Goal: Information Seeking & Learning: Stay updated

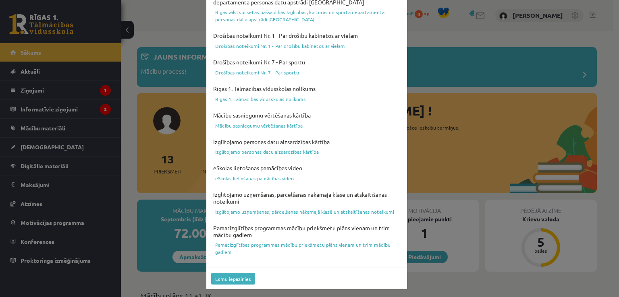
scroll to position [283, 0]
click at [235, 280] on button "Esmu iepazinies" at bounding box center [233, 278] width 44 height 12
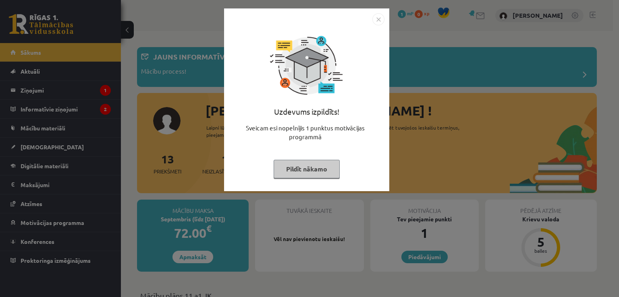
click at [309, 170] on button "Pildīt nākamo" at bounding box center [306, 169] width 66 height 19
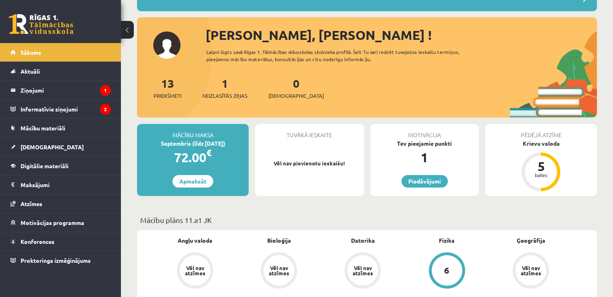
scroll to position [81, 0]
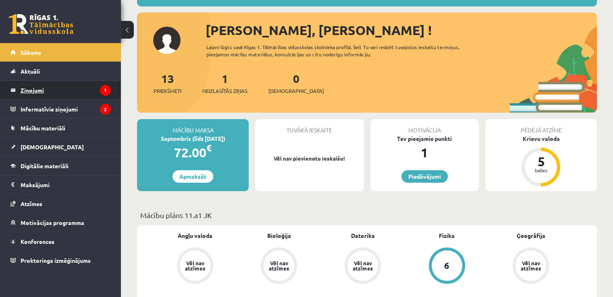
click at [72, 95] on legend "Ziņojumi 1" at bounding box center [66, 90] width 90 height 19
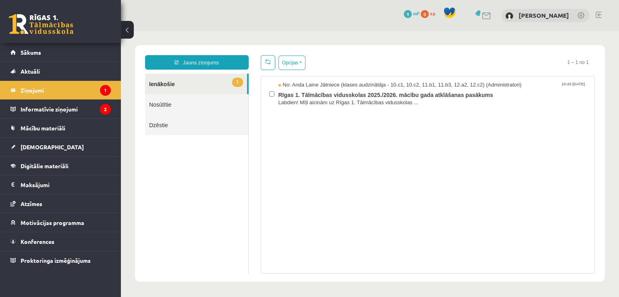
click at [226, 85] on link "1 Ienākošie" at bounding box center [196, 84] width 102 height 21
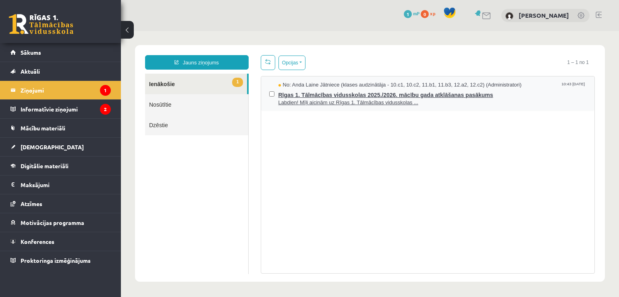
click at [322, 95] on span "Rīgas 1. Tālmācības vidusskolas 2025./2026. mācību gada atklāšanas pasākums" at bounding box center [432, 94] width 308 height 10
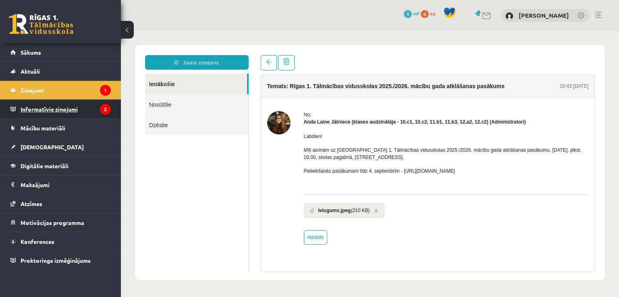
click at [69, 115] on legend "Informatīvie ziņojumi 2" at bounding box center [66, 109] width 90 height 19
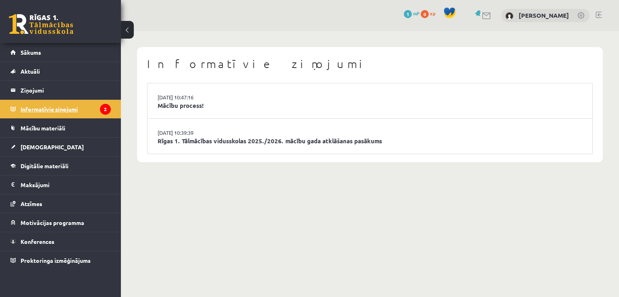
click at [94, 106] on legend "Informatīvie ziņojumi 2" at bounding box center [66, 109] width 90 height 19
click at [193, 102] on link "Mācību process!" at bounding box center [369, 105] width 424 height 9
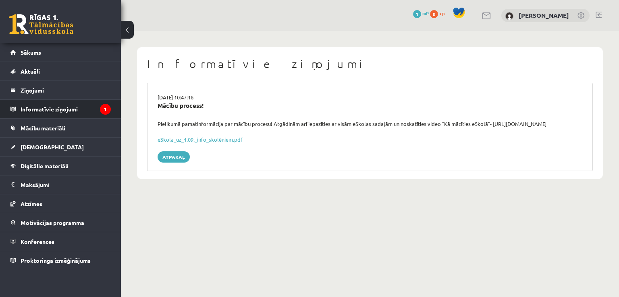
click at [92, 111] on legend "Informatīvie ziņojumi 1" at bounding box center [66, 109] width 90 height 19
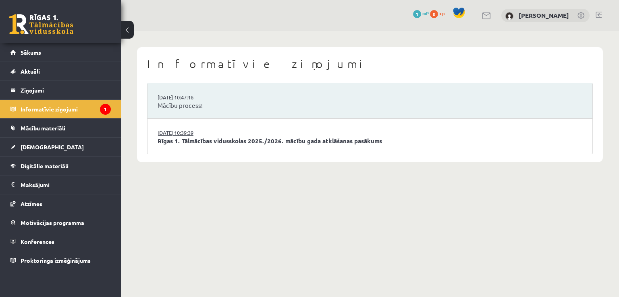
click at [184, 135] on link "[DATE] 10:39:39" at bounding box center [187, 133] width 60 height 8
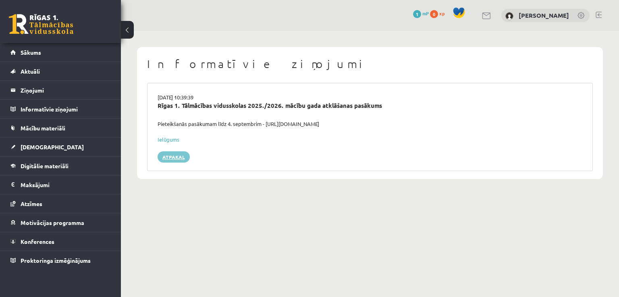
click at [166, 154] on link "Atpakaļ" at bounding box center [173, 156] width 32 height 11
